Goal: Transaction & Acquisition: Book appointment/travel/reservation

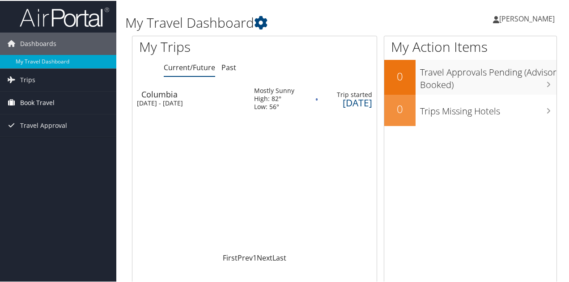
click at [31, 103] on span "Book Travel" at bounding box center [37, 102] width 34 height 22
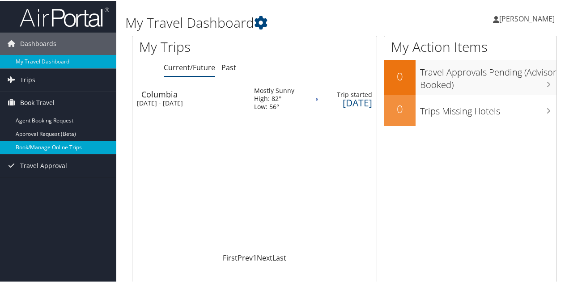
click at [36, 145] on link "Book/Manage Online Trips" at bounding box center [58, 146] width 116 height 13
click at [47, 144] on link "Book/Manage Online Trips" at bounding box center [58, 146] width 116 height 13
